Goal: Information Seeking & Learning: Learn about a topic

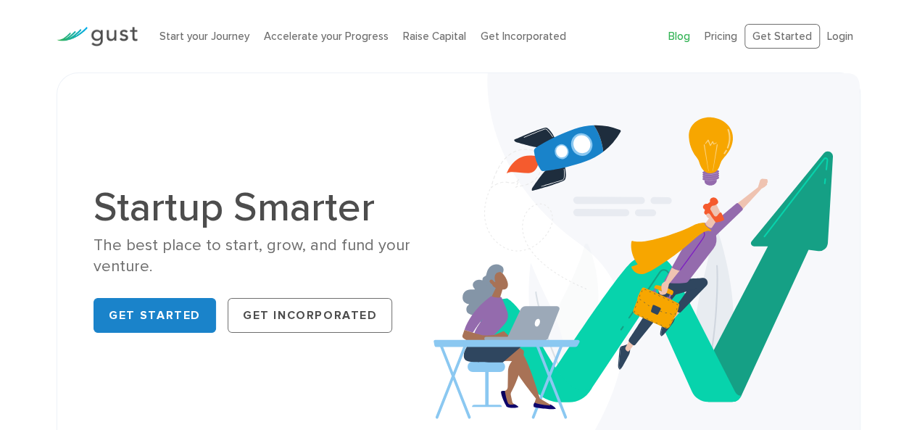
click at [678, 30] on link "Blog" at bounding box center [679, 36] width 22 height 13
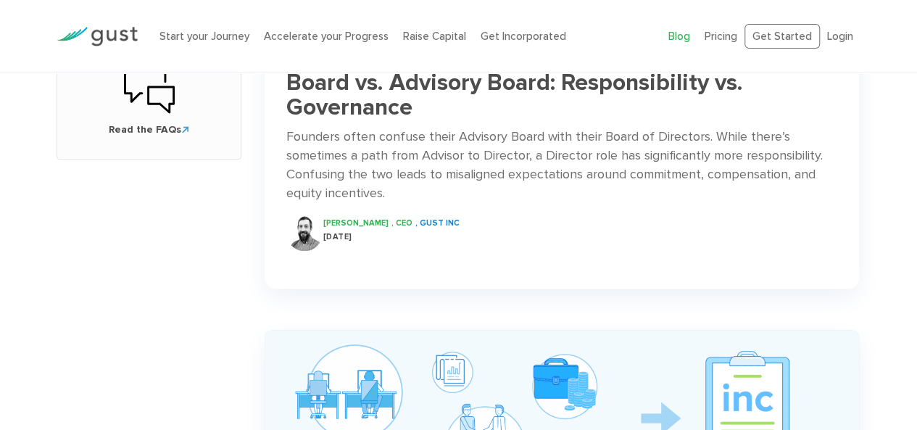
scroll to position [785, 0]
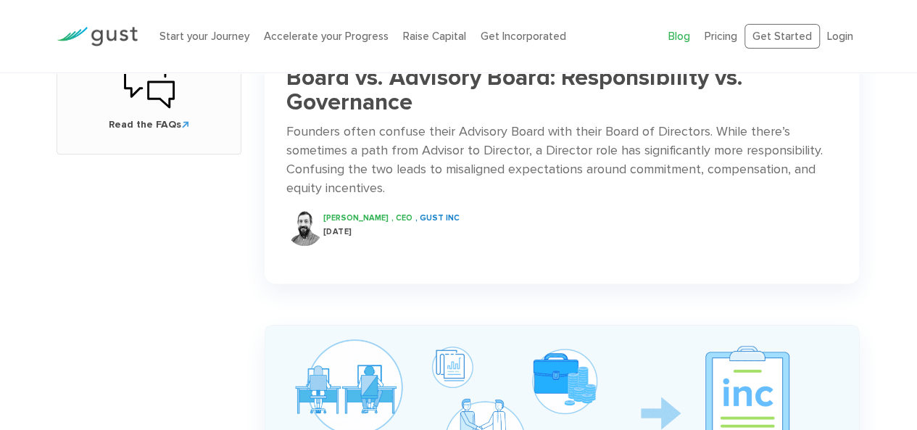
click at [415, 83] on h3 "Board vs. Advisory Board: Responsibility vs. Governance" at bounding box center [561, 90] width 551 height 51
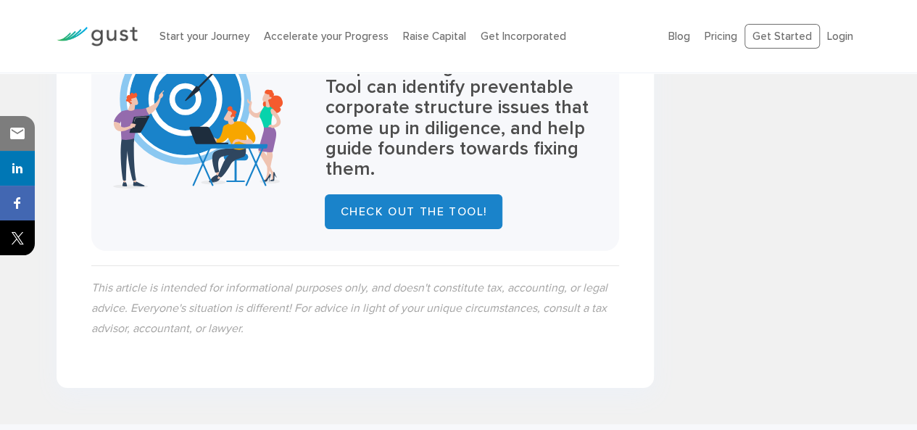
scroll to position [2594, 0]
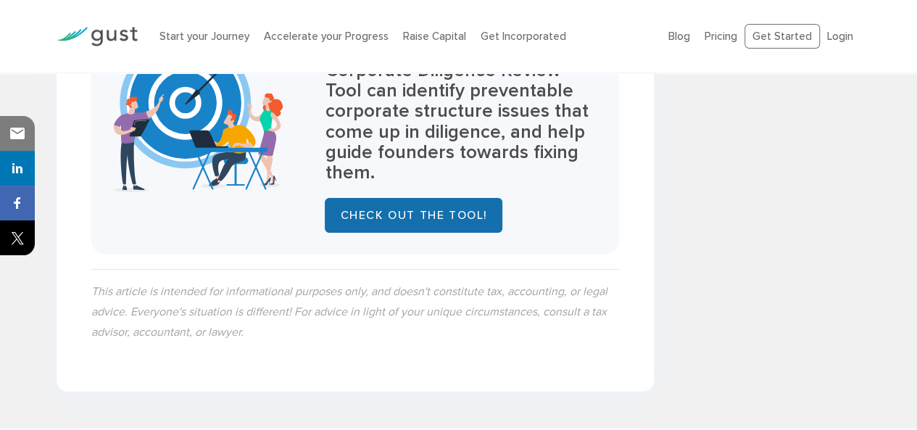
click at [443, 198] on link "Check out the Tool!" at bounding box center [413, 215] width 177 height 35
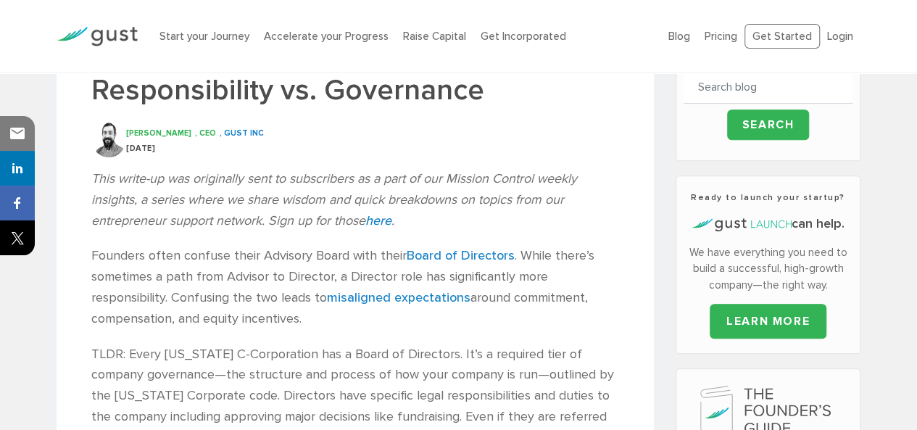
scroll to position [326, 0]
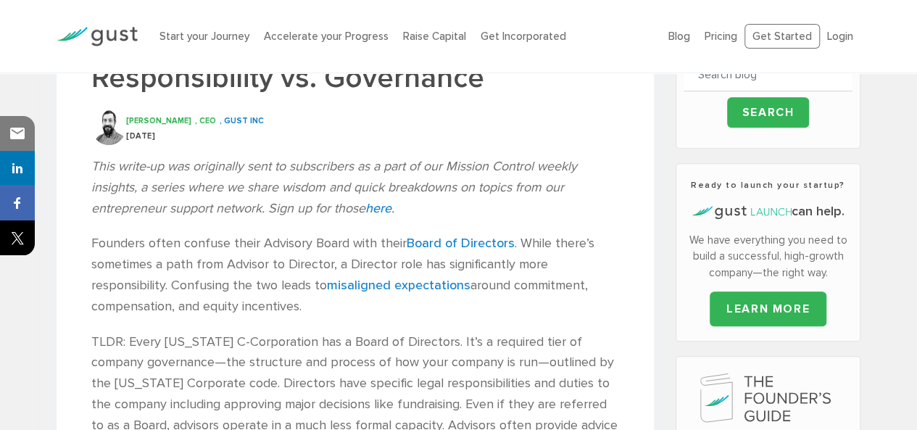
click at [773, 378] on icon ".st0{fill:#525252;} .st1{fill:none;stroke:#525252;stroke-miterlimit:10;} .st2{f…" at bounding box center [767, 399] width 135 height 57
click at [735, 380] on icon ".st0{fill:#525252;} .st1{fill:none;stroke:#525252;stroke-miterlimit:10;} .st2{f…" at bounding box center [767, 399] width 135 height 57
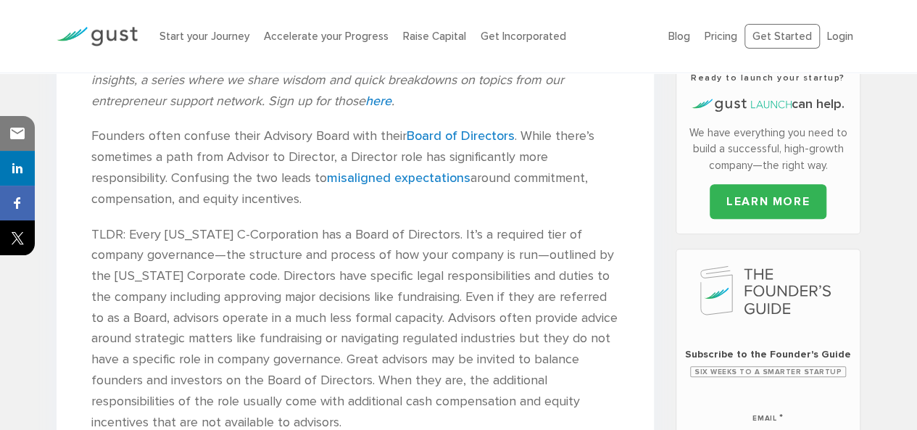
scroll to position [435, 0]
click at [744, 349] on span "Subscribe to the Founder's Guide" at bounding box center [767, 353] width 169 height 14
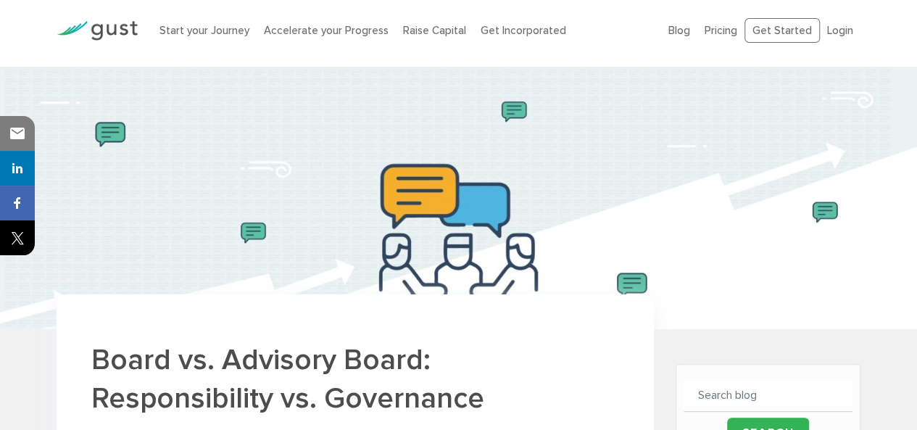
scroll to position [0, 0]
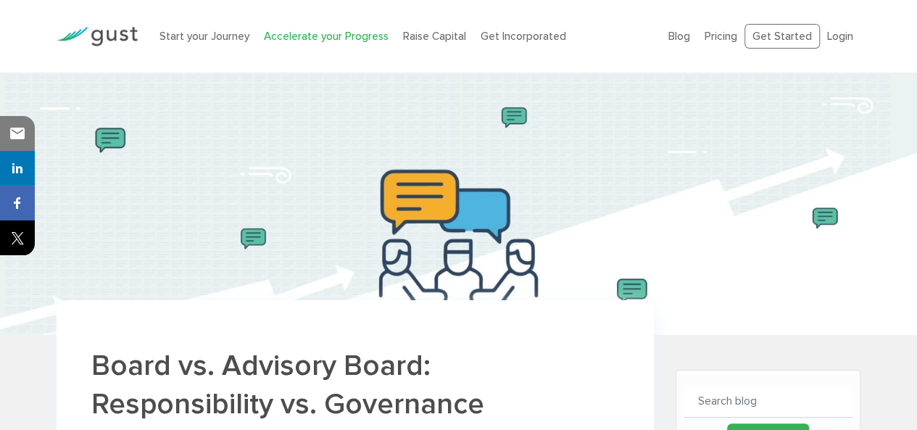
click at [292, 35] on link "Accelerate your Progress" at bounding box center [326, 36] width 125 height 13
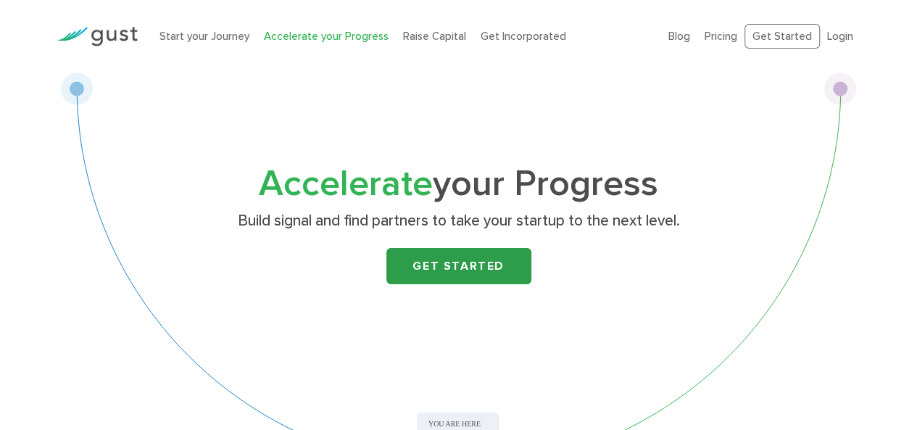
click at [478, 270] on link "Get Started" at bounding box center [458, 266] width 145 height 36
